Goal: Use online tool/utility: Utilize a website feature to perform a specific function

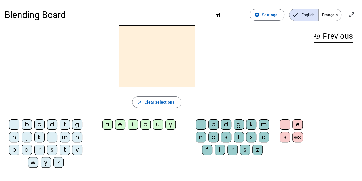
click at [66, 122] on div "f" at bounding box center [65, 124] width 10 height 10
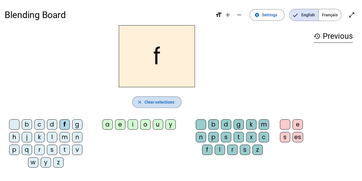
click at [166, 102] on span "Clear selections" at bounding box center [160, 102] width 30 height 7
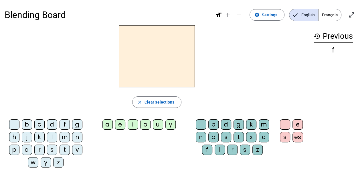
click at [327, 17] on span "Français" at bounding box center [330, 14] width 23 height 11
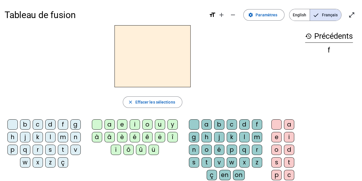
click at [61, 125] on div "f" at bounding box center [63, 124] width 10 height 10
click at [146, 138] on div "ê" at bounding box center [147, 137] width 10 height 10
click at [288, 161] on div "t" at bounding box center [289, 162] width 10 height 10
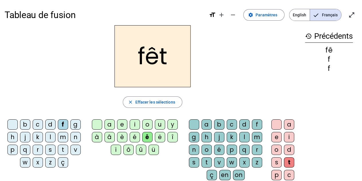
click at [122, 121] on div "e" at bounding box center [122, 124] width 10 height 10
click at [144, 137] on div "ê" at bounding box center [147, 137] width 10 height 10
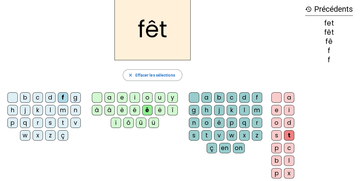
scroll to position [26, 0]
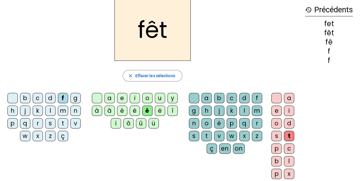
click at [276, 111] on div "e" at bounding box center [277, 110] width 10 height 10
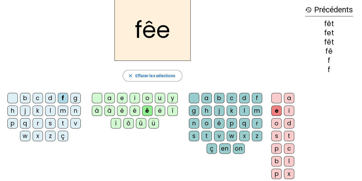
click at [291, 135] on div "t" at bounding box center [289, 136] width 10 height 10
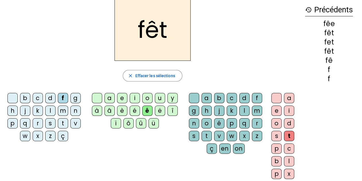
scroll to position [0, 0]
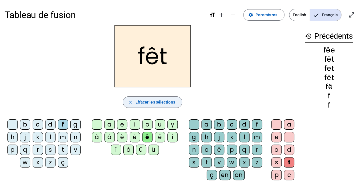
click at [173, 101] on span "Effacer les sélections" at bounding box center [155, 102] width 40 height 7
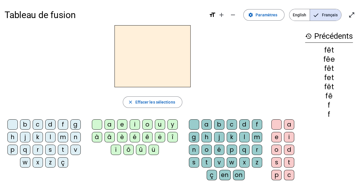
click at [27, 123] on div "b" at bounding box center [25, 124] width 10 height 10
click at [149, 136] on div "ê" at bounding box center [147, 137] width 10 height 10
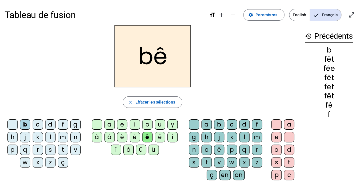
click at [288, 163] on div "t" at bounding box center [289, 162] width 10 height 10
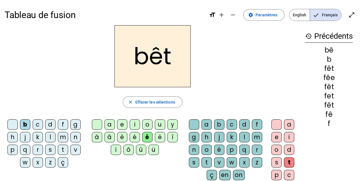
click at [205, 162] on div "t" at bounding box center [207, 162] width 10 height 10
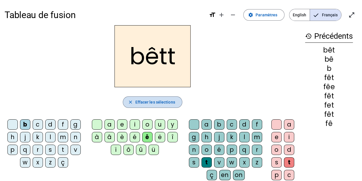
click at [158, 103] on span "Effacer les sélections" at bounding box center [155, 102] width 40 height 7
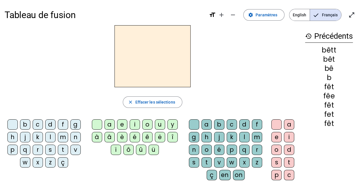
click at [28, 124] on div "b" at bounding box center [25, 124] width 10 height 10
click at [149, 136] on div "ê" at bounding box center [147, 137] width 10 height 10
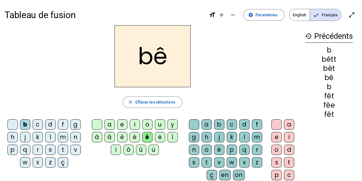
click at [210, 161] on div "t" at bounding box center [207, 162] width 10 height 10
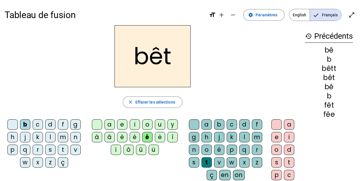
click at [280, 136] on div "e" at bounding box center [277, 137] width 10 height 10
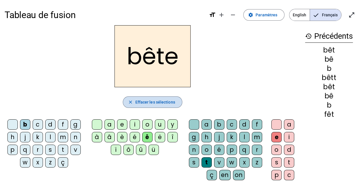
click at [144, 105] on span "Effacer les sélections" at bounding box center [155, 102] width 40 height 7
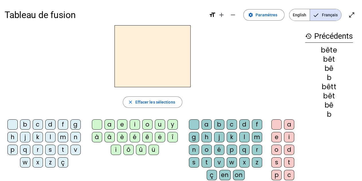
click at [308, 37] on mat-icon "history" at bounding box center [308, 36] width 7 height 7
